Goal: Information Seeking & Learning: Learn about a topic

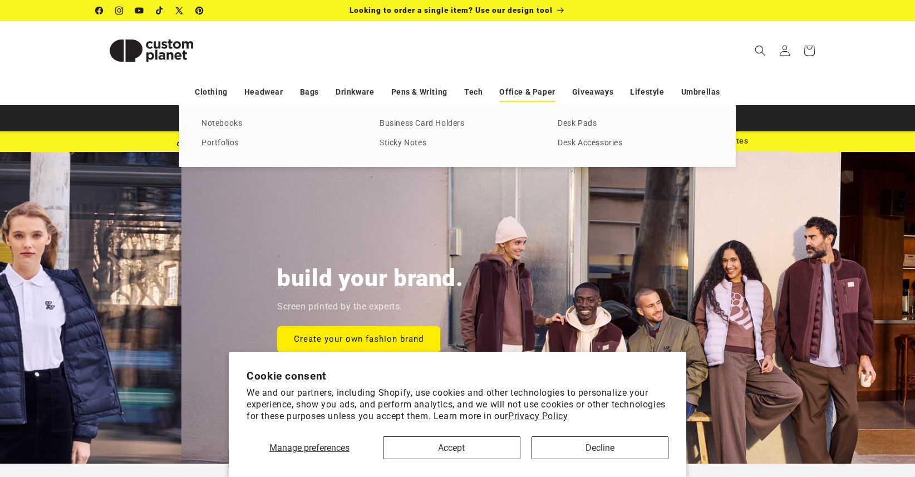
scroll to position [0, 915]
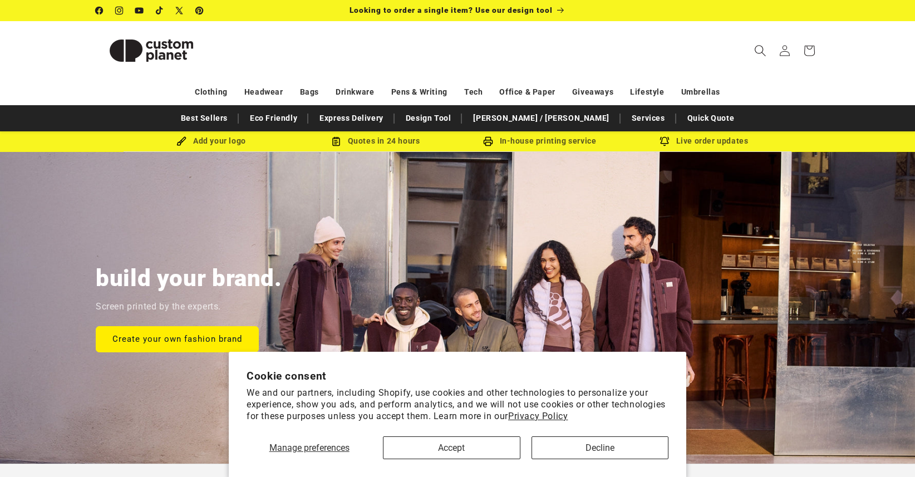
click at [765, 47] on icon "Search" at bounding box center [760, 51] width 12 height 12
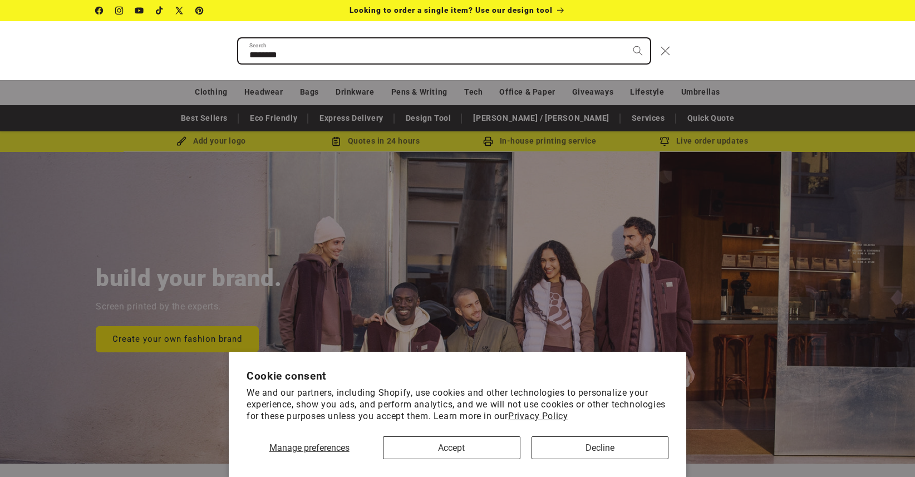
type input "********"
click at [626, 38] on button "Search" at bounding box center [638, 50] width 24 height 24
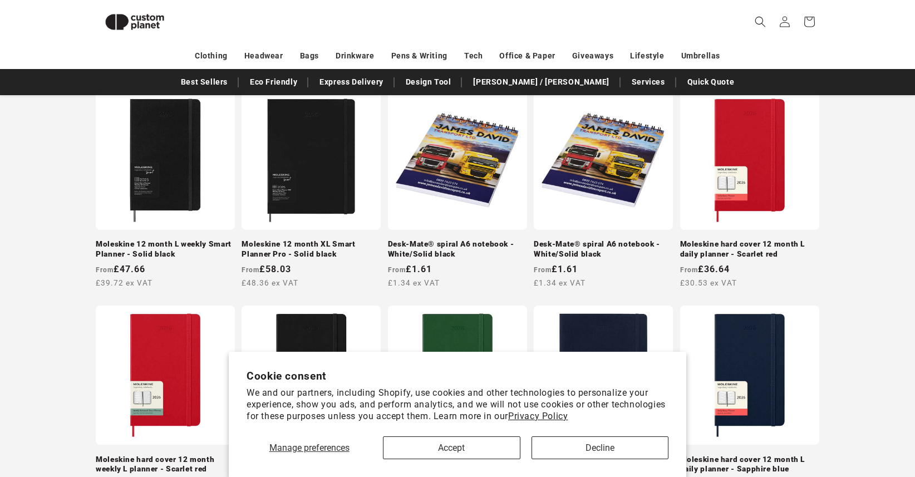
scroll to position [190, 0]
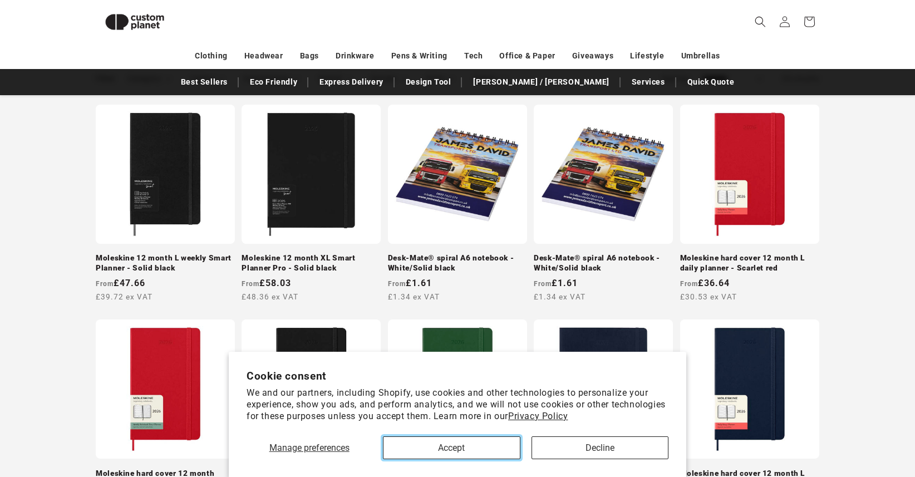
click at [488, 447] on button "Accept" at bounding box center [451, 448] width 137 height 23
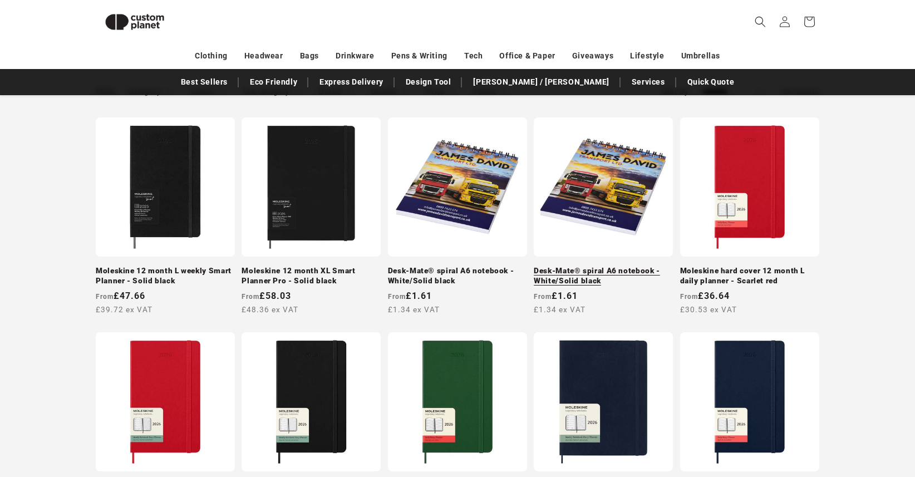
scroll to position [0, 0]
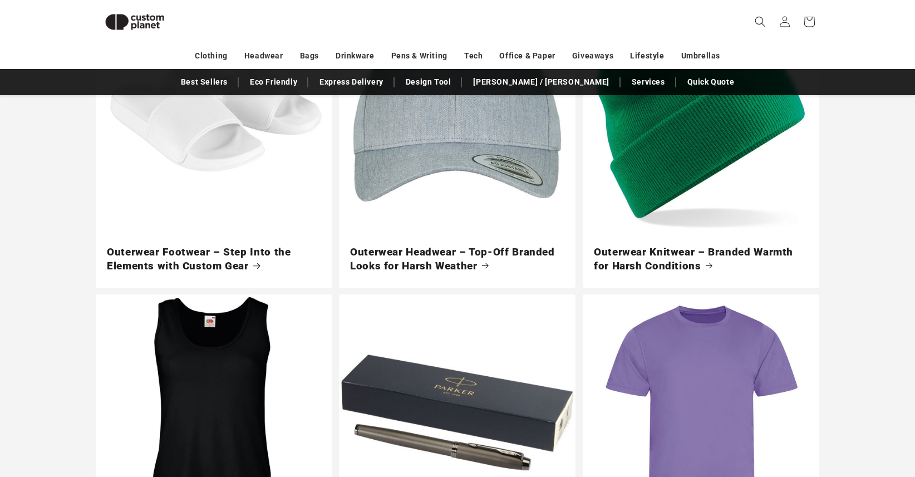
scroll to position [2061, 0]
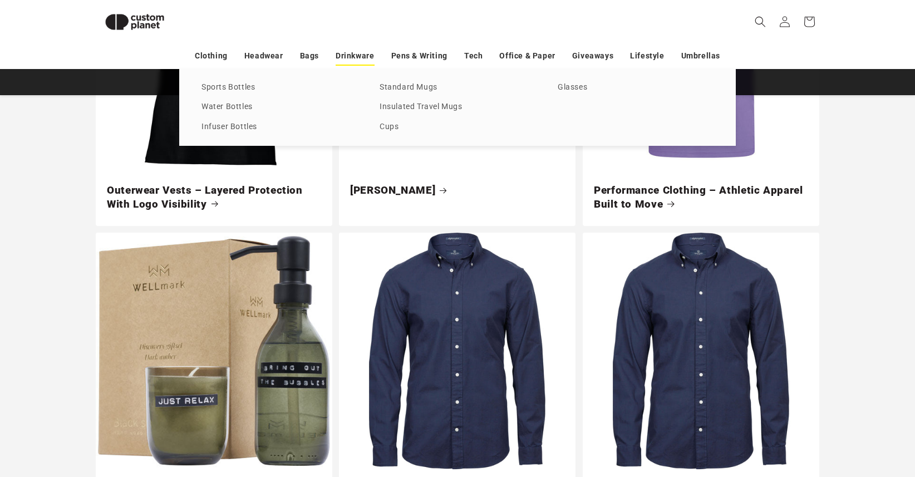
click at [344, 61] on link "Drinkware" at bounding box center [355, 55] width 38 height 19
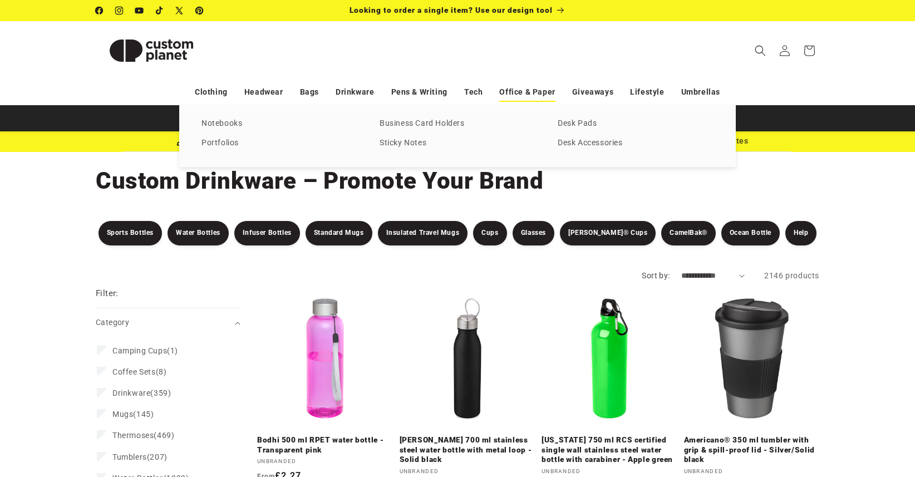
click at [522, 90] on link "Office & Paper" at bounding box center [527, 91] width 56 height 19
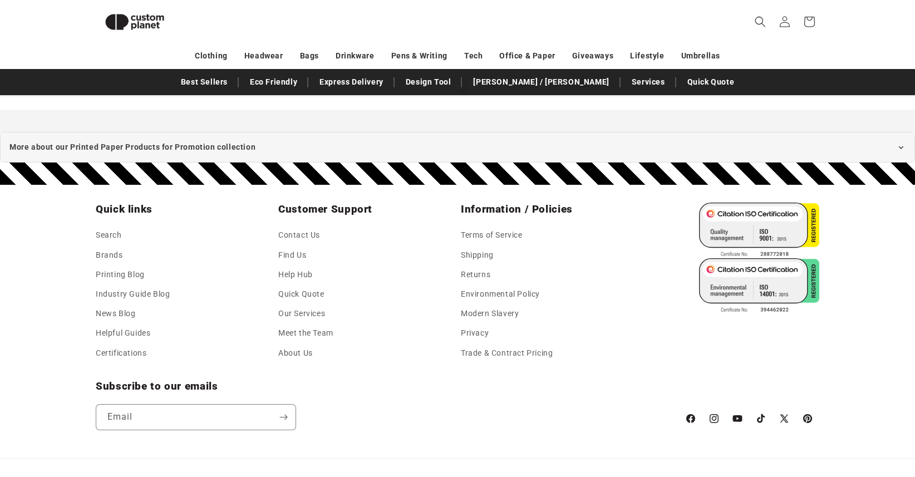
scroll to position [2586, 0]
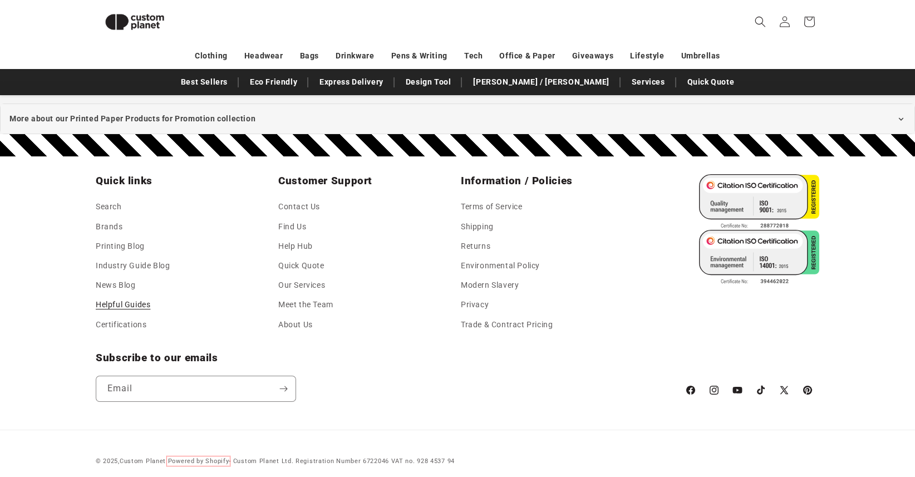
click at [130, 300] on link "Helpful Guides" at bounding box center [123, 304] width 55 height 19
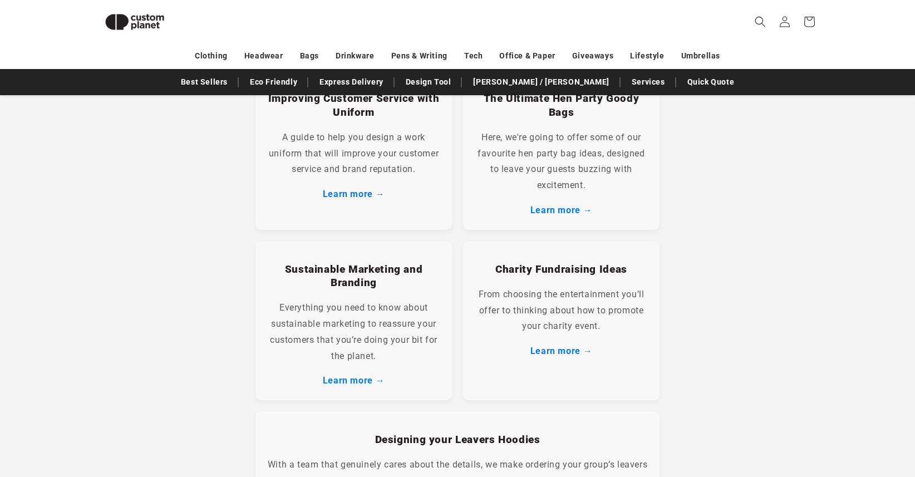
scroll to position [1381, 0]
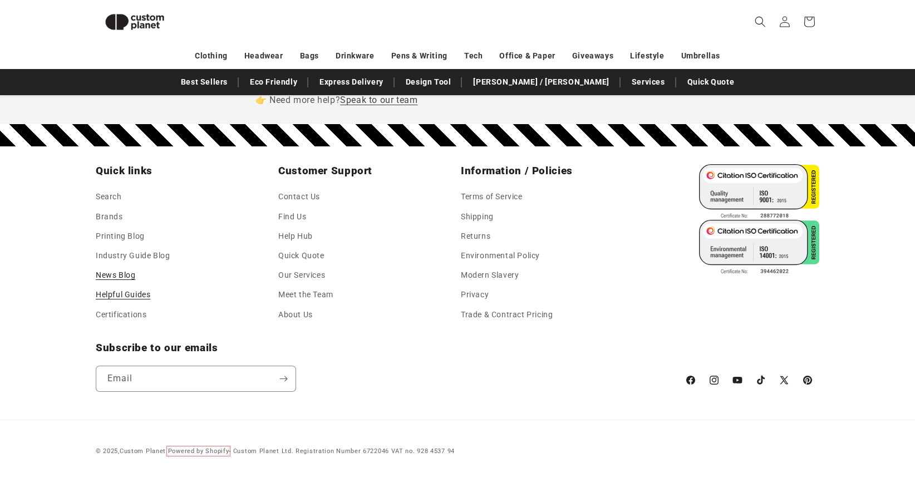
click at [119, 279] on link "News Blog" at bounding box center [116, 275] width 40 height 19
